Goal: Navigation & Orientation: Find specific page/section

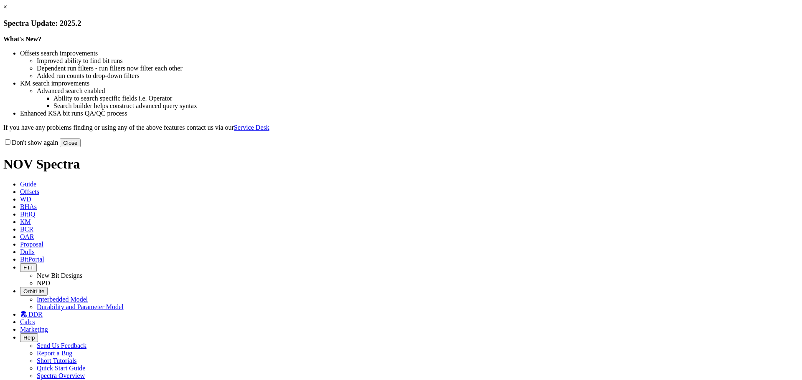
click at [7, 10] on link "×" at bounding box center [5, 6] width 4 height 7
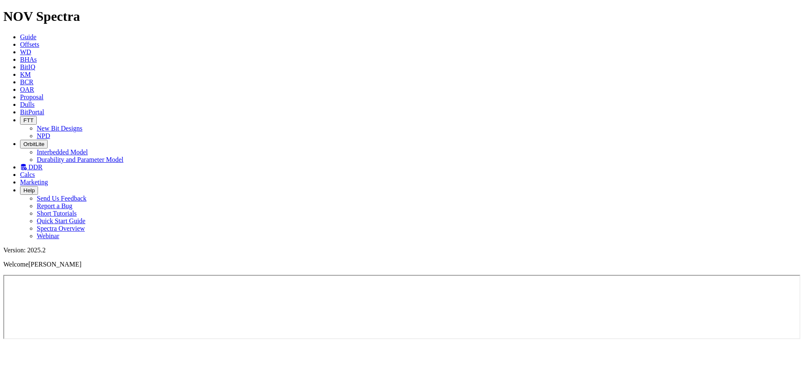
click at [44, 141] on span "OrbitLite" at bounding box center [33, 144] width 21 height 6
click at [88, 149] on link "Interbedded Model" at bounding box center [62, 152] width 51 height 7
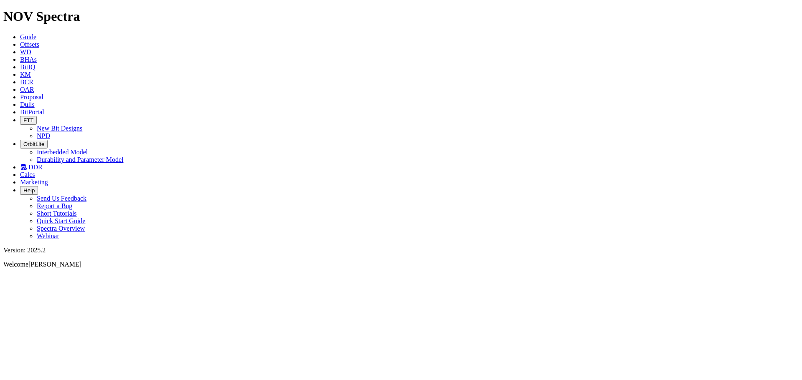
click at [44, 141] on span "OrbitLite" at bounding box center [33, 144] width 21 height 6
click at [124, 156] on link "Durability and Parameter Model" at bounding box center [80, 159] width 87 height 7
click at [44, 109] on span "BitPortal" at bounding box center [32, 112] width 24 height 7
